Goal: Transaction & Acquisition: Purchase product/service

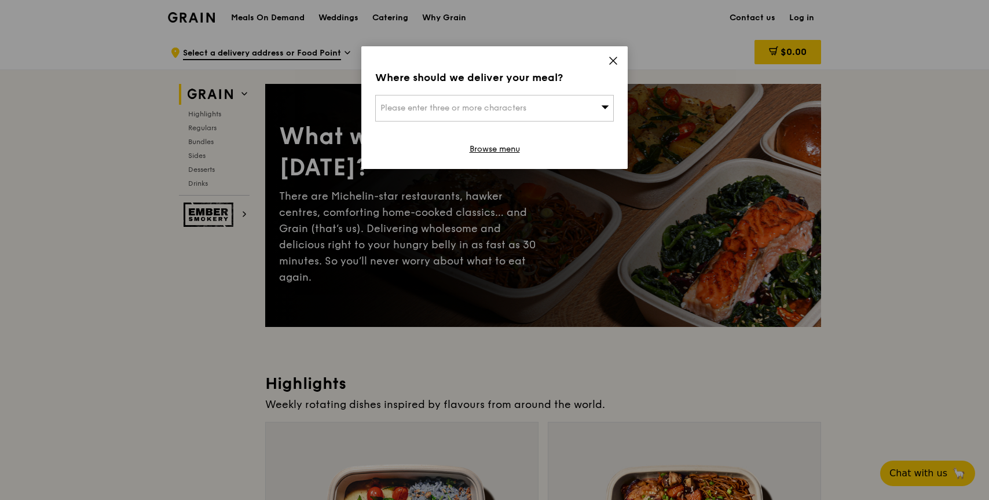
click at [585, 111] on div "Please enter three or more characters" at bounding box center [494, 108] width 239 height 27
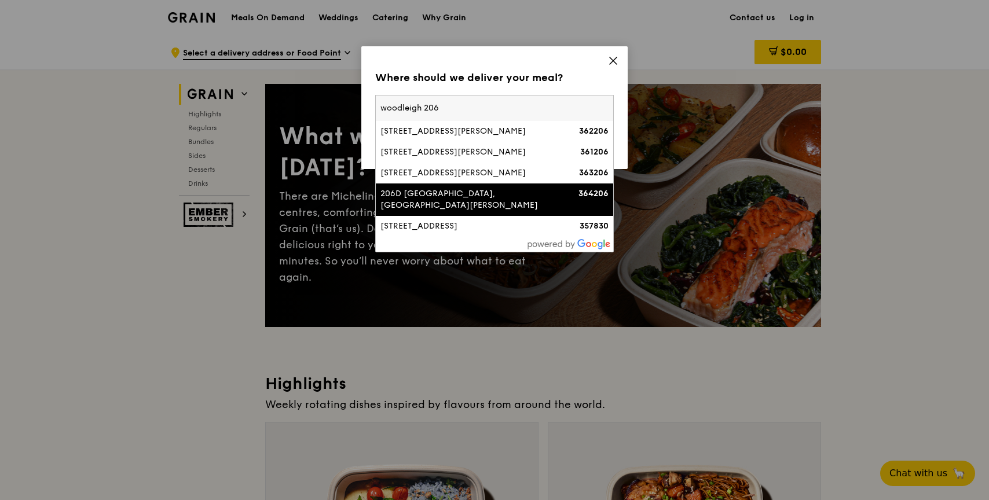
type input "woodleigh 206"
click at [461, 191] on div "206D [GEOGRAPHIC_DATA], [GEOGRAPHIC_DATA][PERSON_NAME]" at bounding box center [466, 199] width 171 height 23
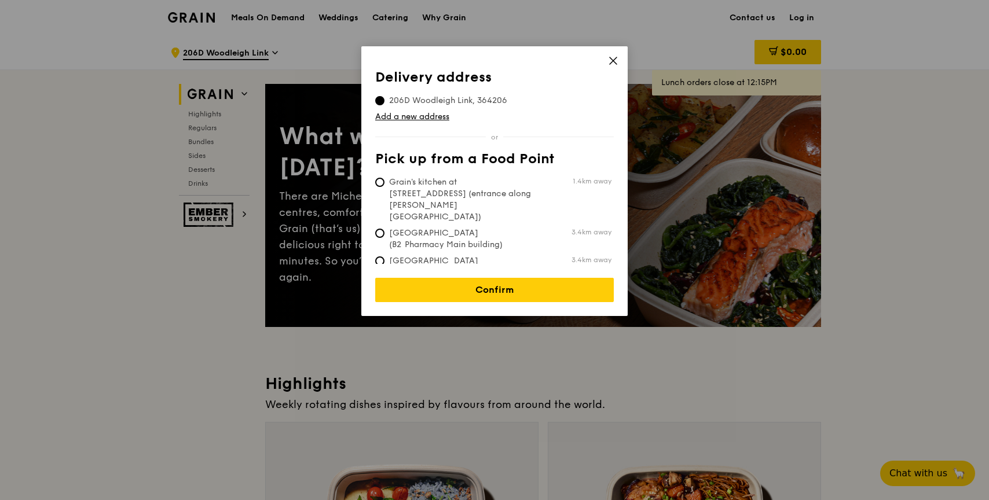
click at [457, 181] on span "Grain's kitchen at [STREET_ADDRESS] (entrance along [PERSON_NAME][GEOGRAPHIC_DA…" at bounding box center [461, 200] width 173 height 46
click at [385, 181] on input "Grain's kitchen at [STREET_ADDRESS] (entrance along [PERSON_NAME][GEOGRAPHIC_DA…" at bounding box center [379, 182] width 9 height 9
radio input "true"
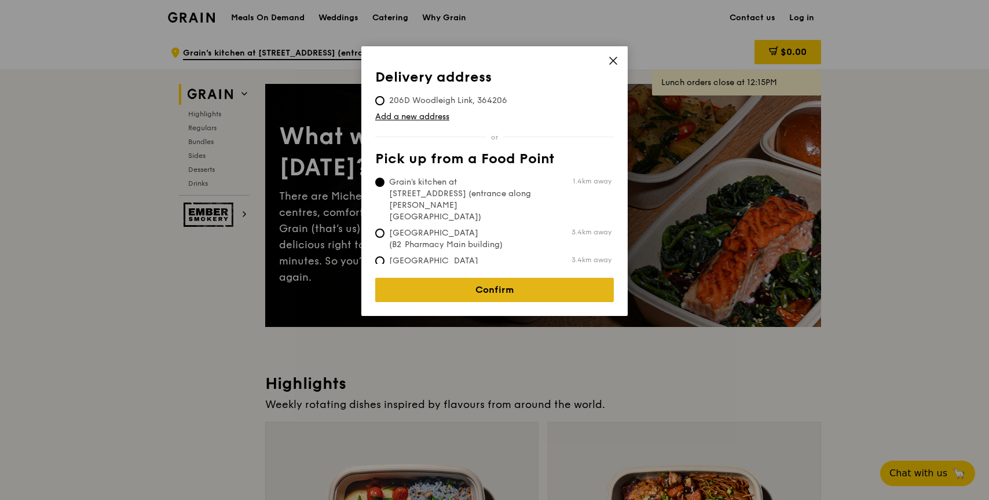
click at [477, 282] on link "Confirm" at bounding box center [494, 290] width 239 height 24
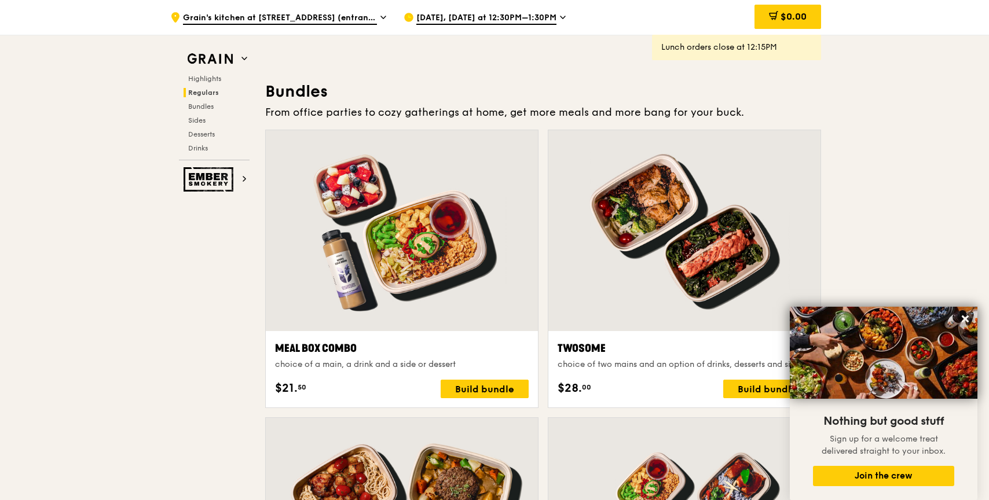
scroll to position [1677, 0]
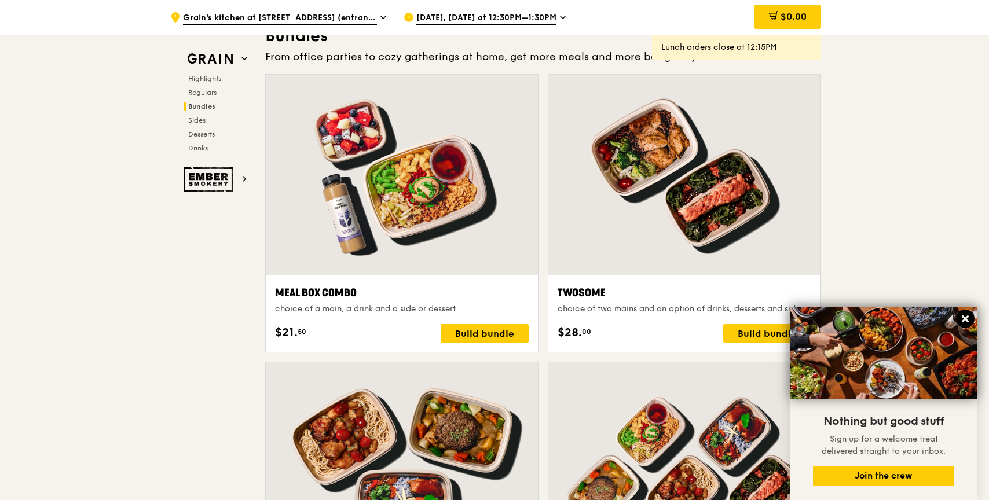
click at [968, 320] on icon at bounding box center [965, 319] width 10 height 10
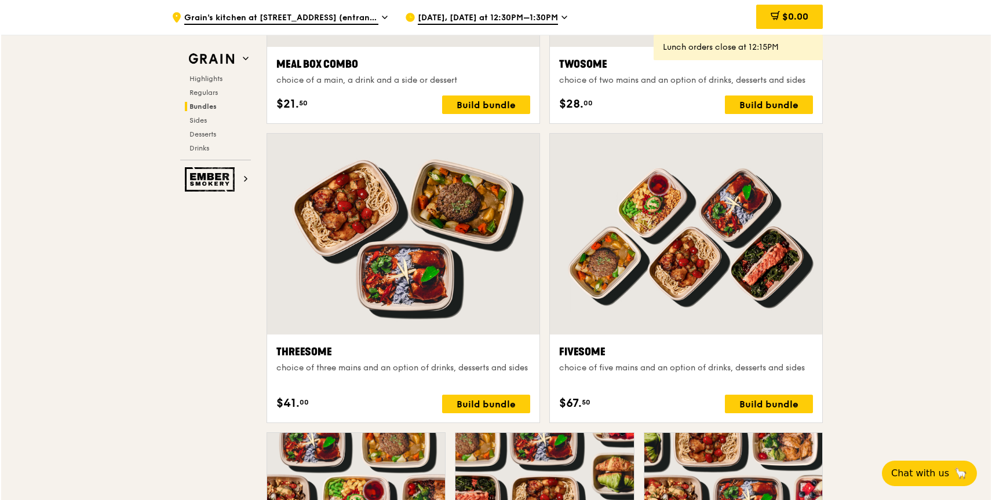
scroll to position [1762, 0]
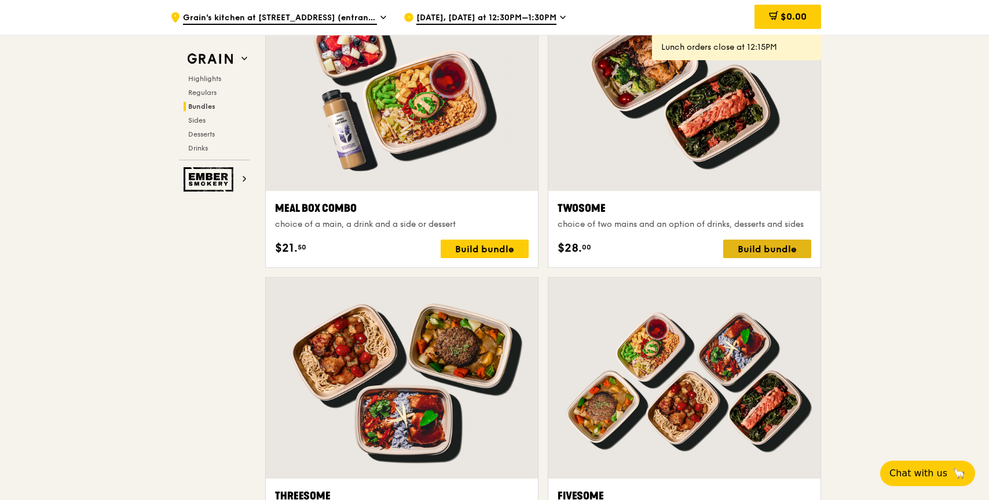
click at [754, 247] on div "Build bundle" at bounding box center [767, 249] width 88 height 19
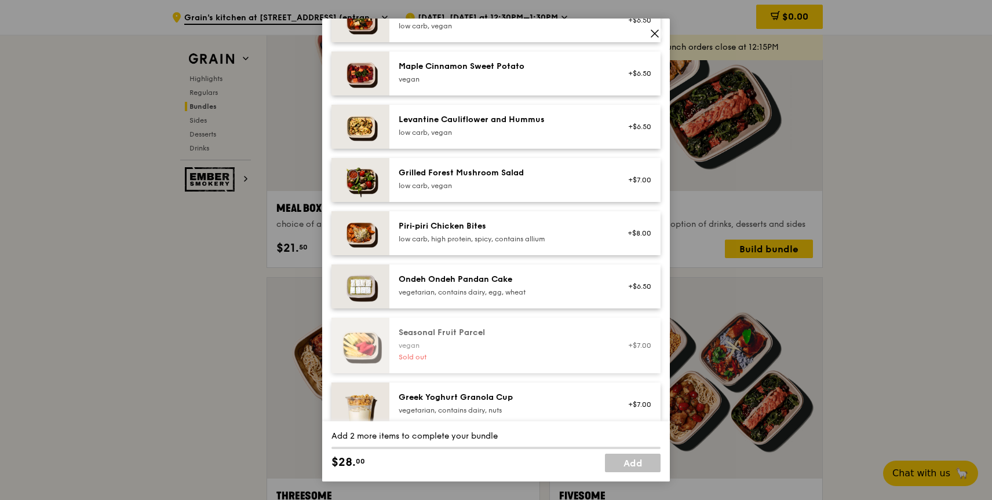
scroll to position [787, 0]
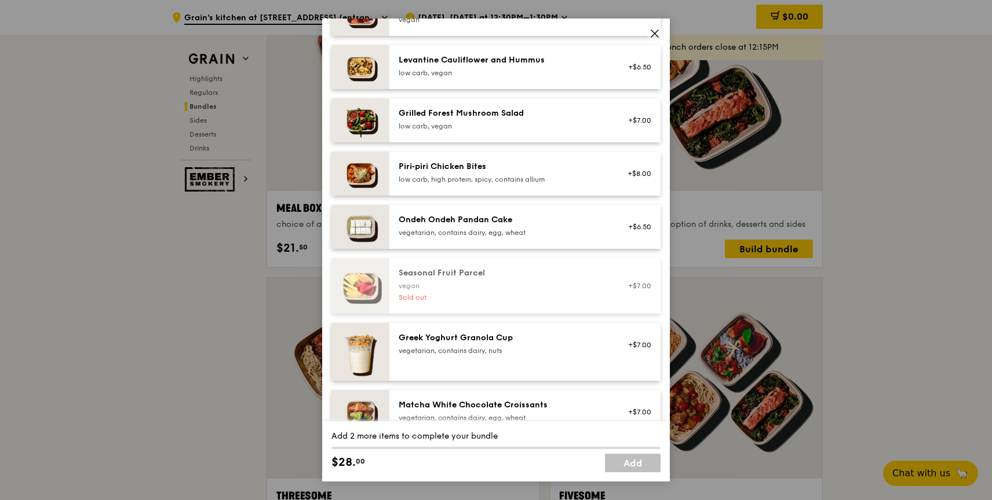
click at [657, 36] on icon at bounding box center [654, 33] width 7 height 7
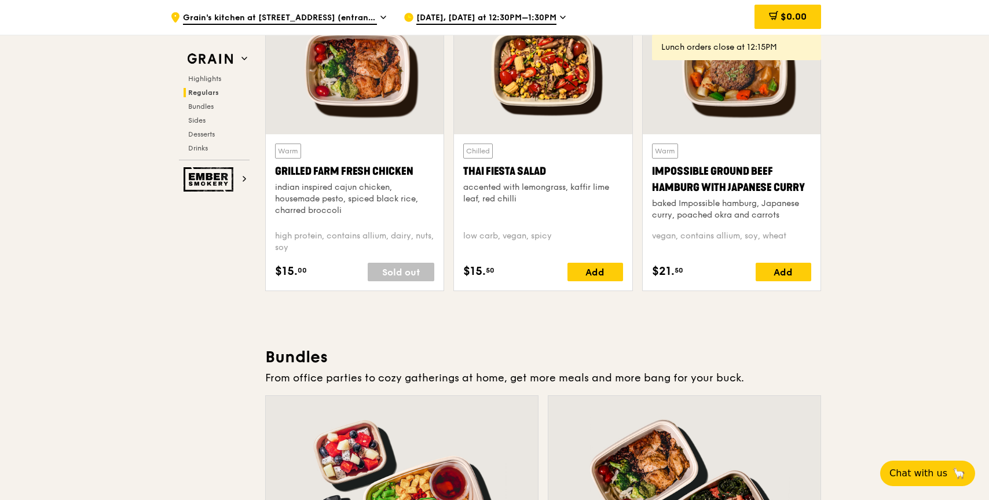
scroll to position [991, 0]
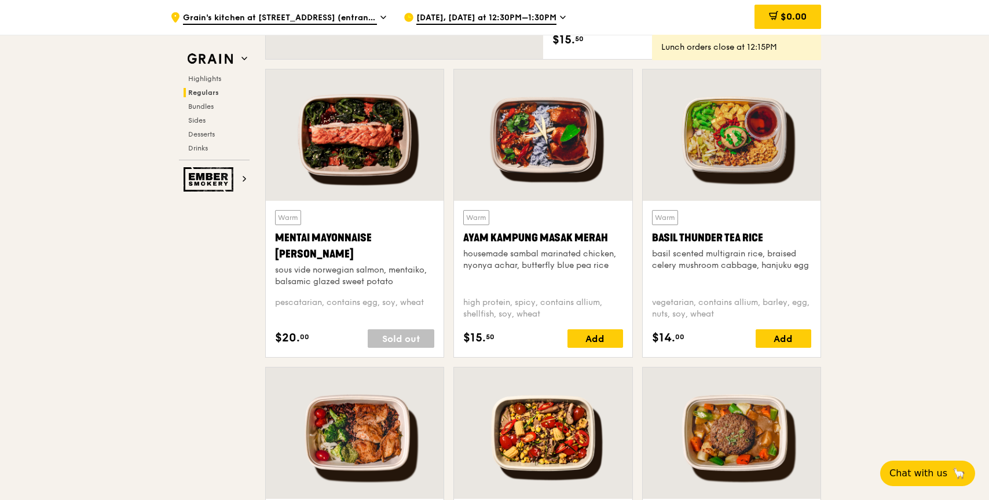
click at [508, 21] on span "[DATE], [DATE] at 12:30PM–1:30PM" at bounding box center [486, 18] width 140 height 13
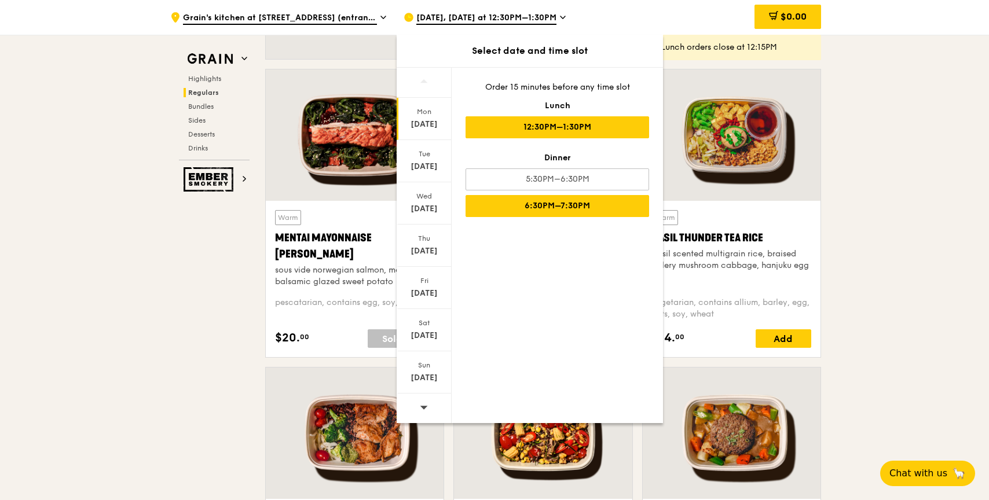
click at [550, 207] on div "6:30PM–7:30PM" at bounding box center [558, 206] width 184 height 22
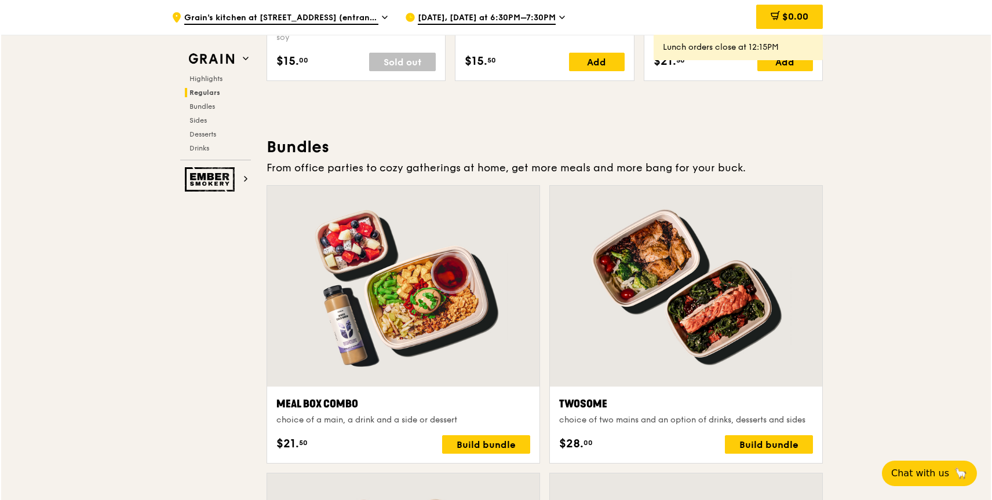
scroll to position [1625, 0]
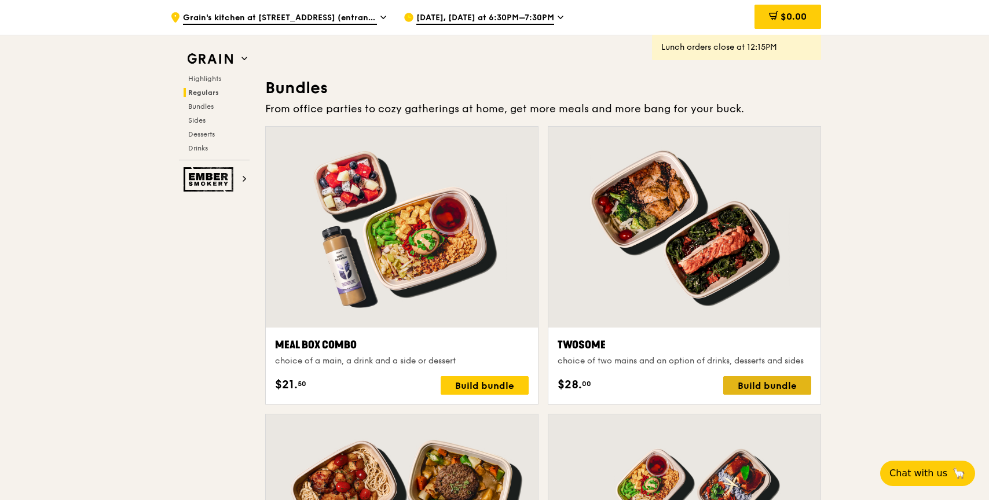
click at [783, 381] on div "Build bundle" at bounding box center [767, 385] width 88 height 19
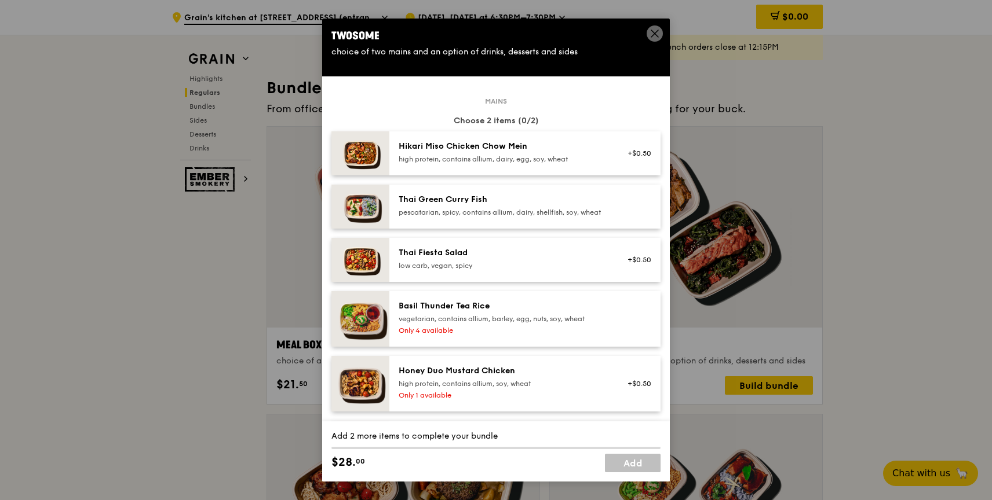
click at [492, 389] on div "high protein, contains allium, soy, wheat" at bounding box center [502, 383] width 208 height 9
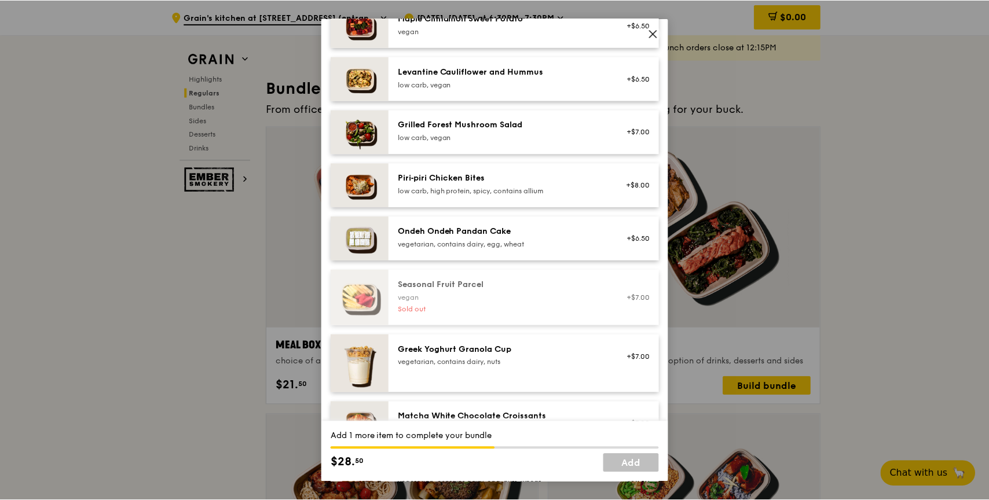
scroll to position [834, 0]
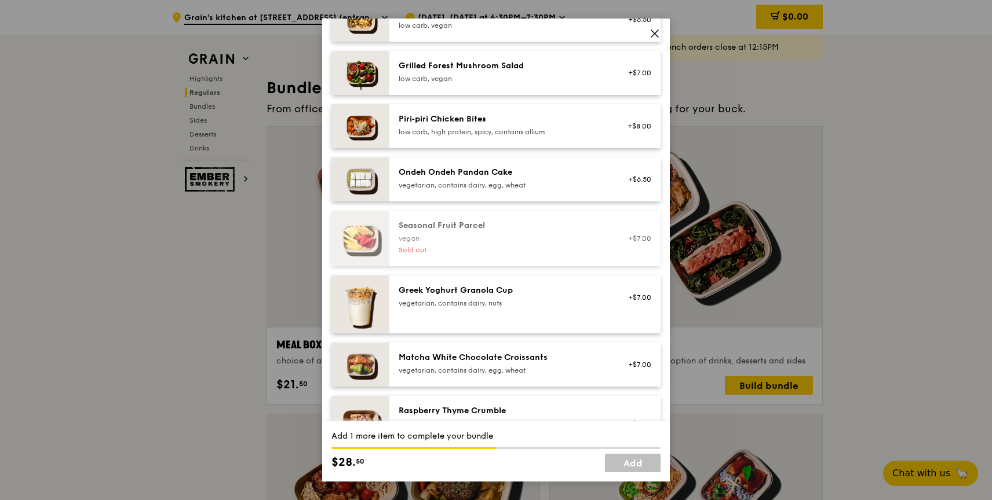
click at [659, 36] on icon at bounding box center [654, 33] width 10 height 10
